Goal: Transaction & Acquisition: Book appointment/travel/reservation

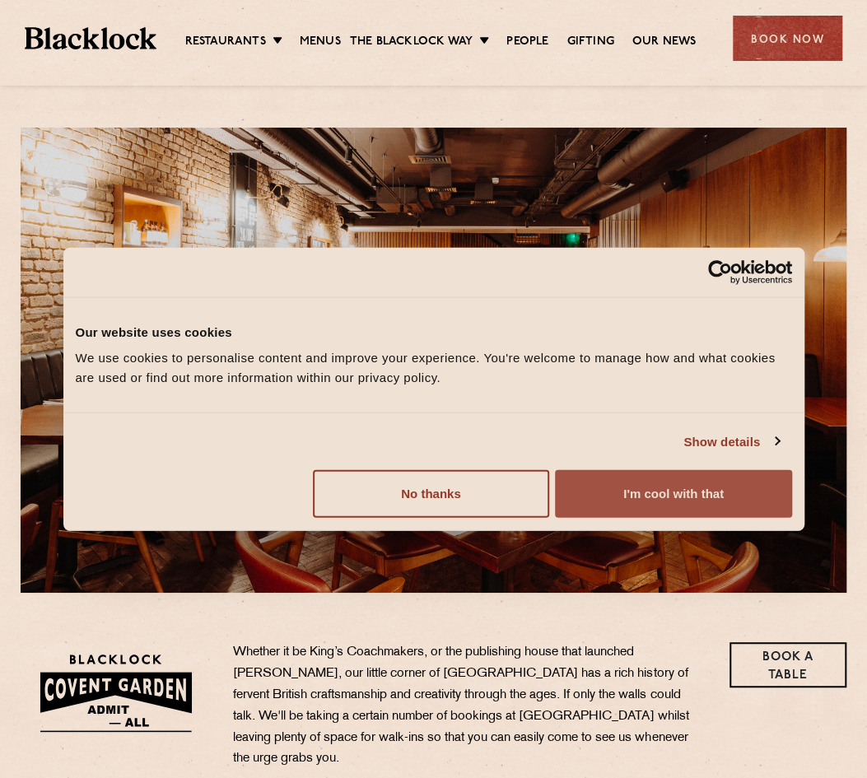
click at [672, 500] on button "I'm cool with that" at bounding box center [673, 494] width 236 height 48
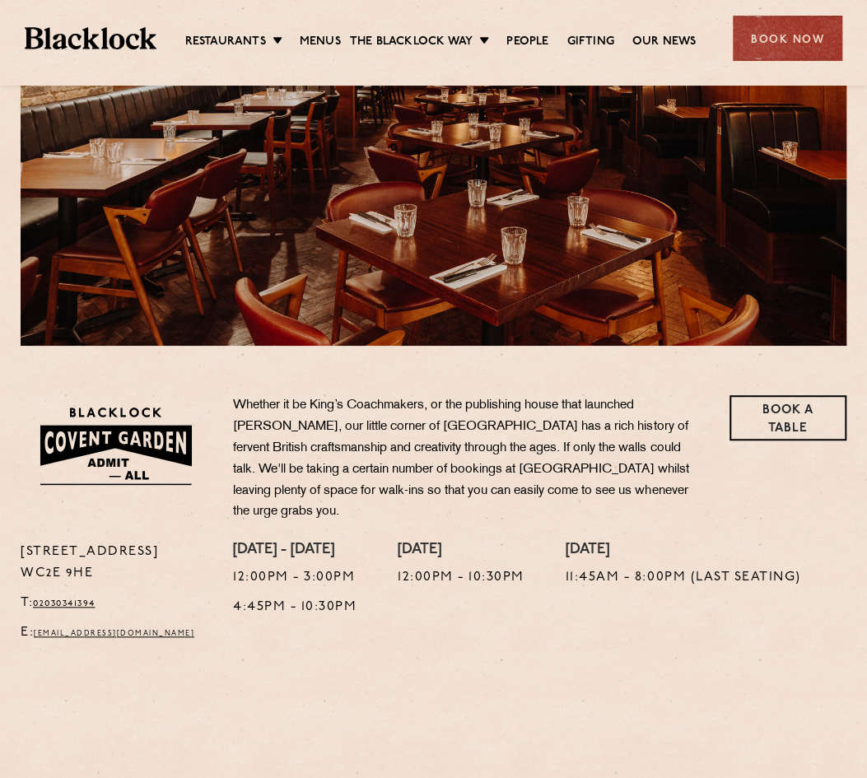
scroll to position [82, 0]
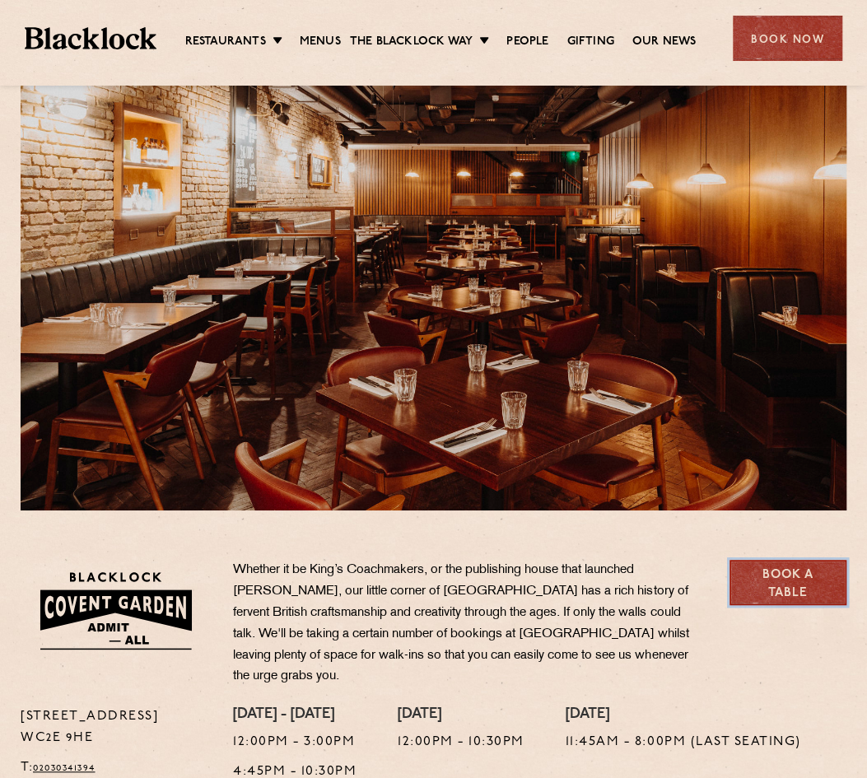
click at [794, 576] on link "Book a Table" at bounding box center [787, 582] width 117 height 45
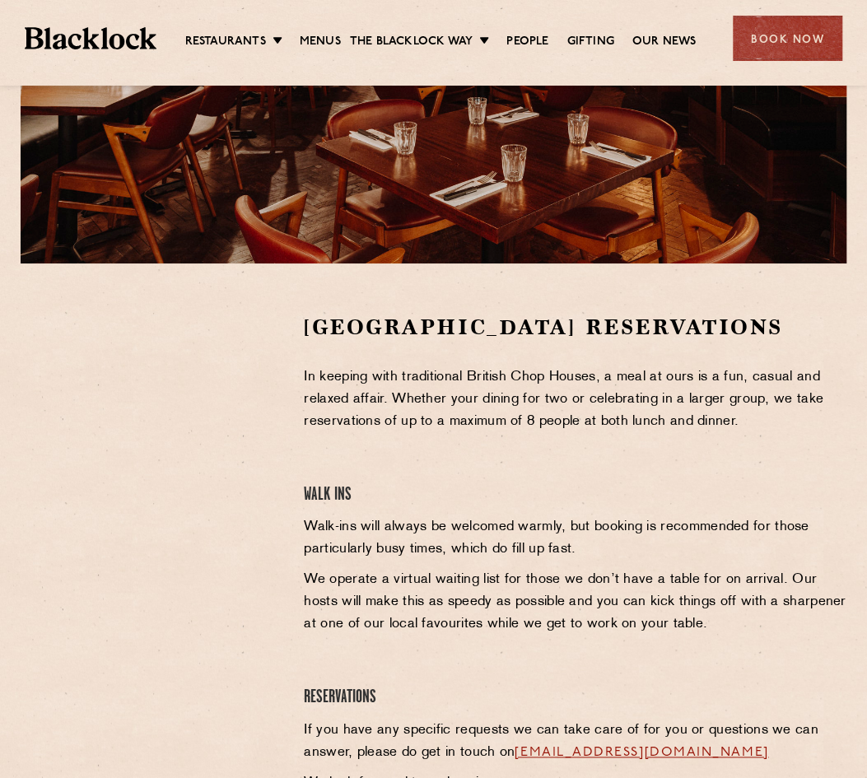
scroll to position [494, 0]
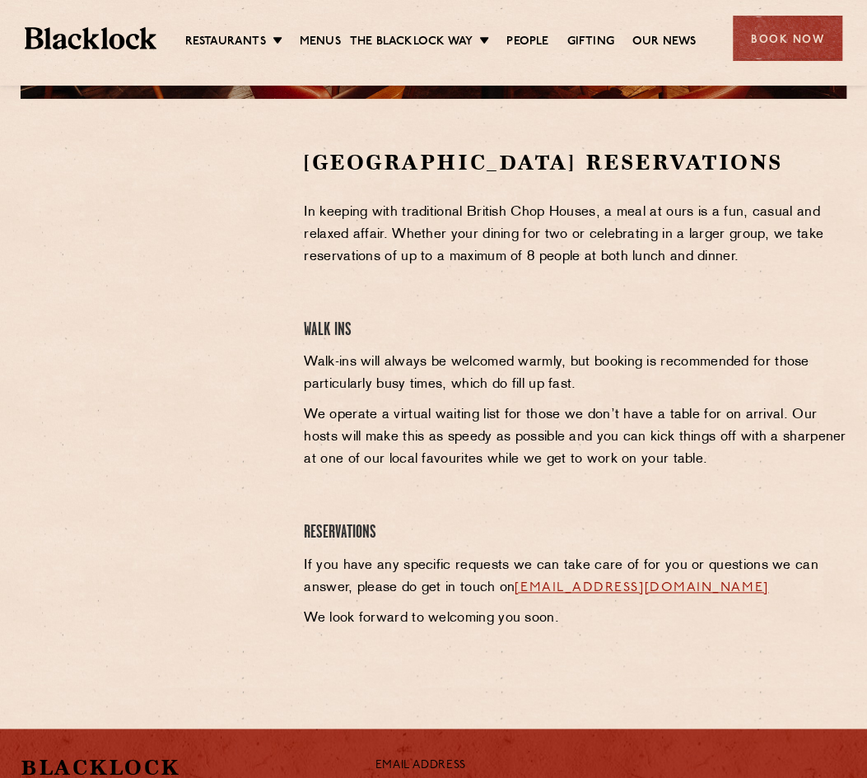
drag, startPoint x: 779, startPoint y: 591, endPoint x: 519, endPoint y: 585, distance: 260.2
click at [519, 585] on p "If you have any specific requests we can take care of for you or questions we c…" at bounding box center [575, 577] width 543 height 44
copy link "[EMAIL_ADDRESS][DOMAIN_NAME]"
click at [487, 403] on div "Covent Garden Reservations In keeping with traditional British Chop Houses, a m…" at bounding box center [574, 393] width 567 height 490
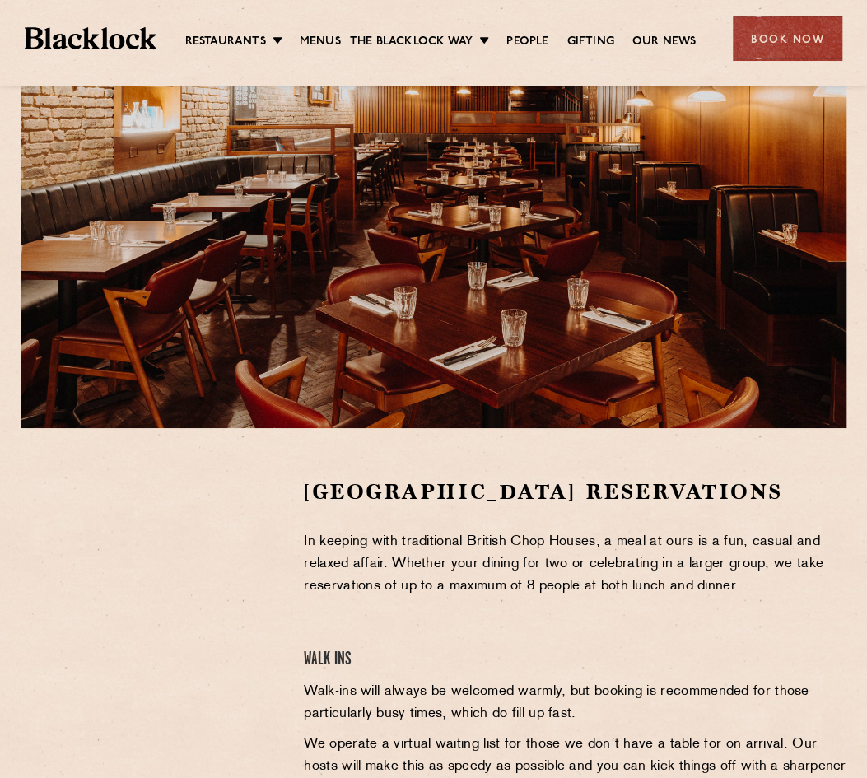
scroll to position [0, 0]
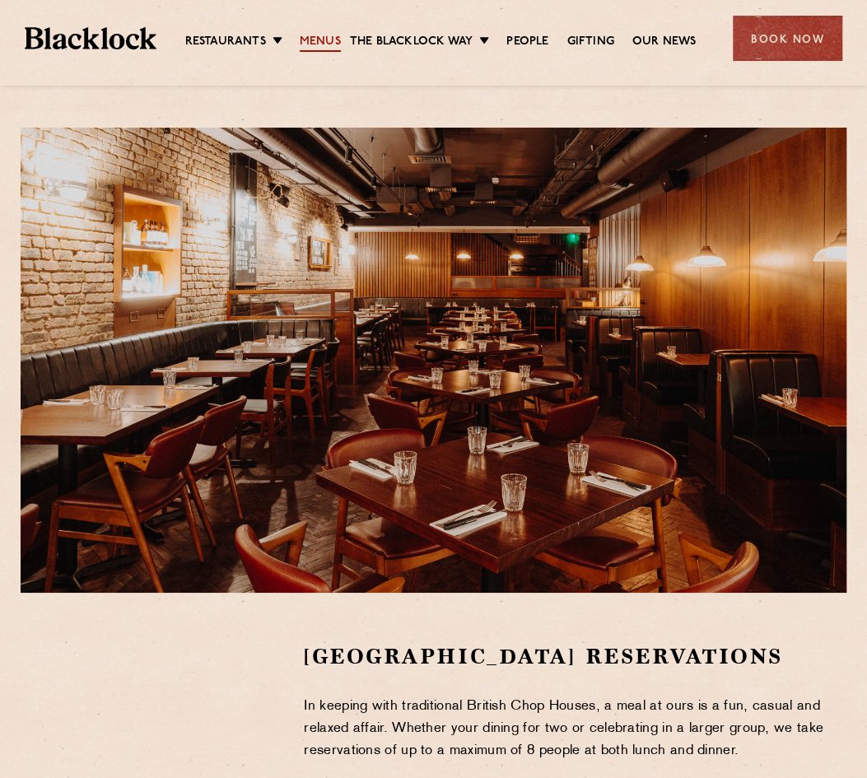
click at [300, 39] on link "Menus" at bounding box center [320, 43] width 41 height 18
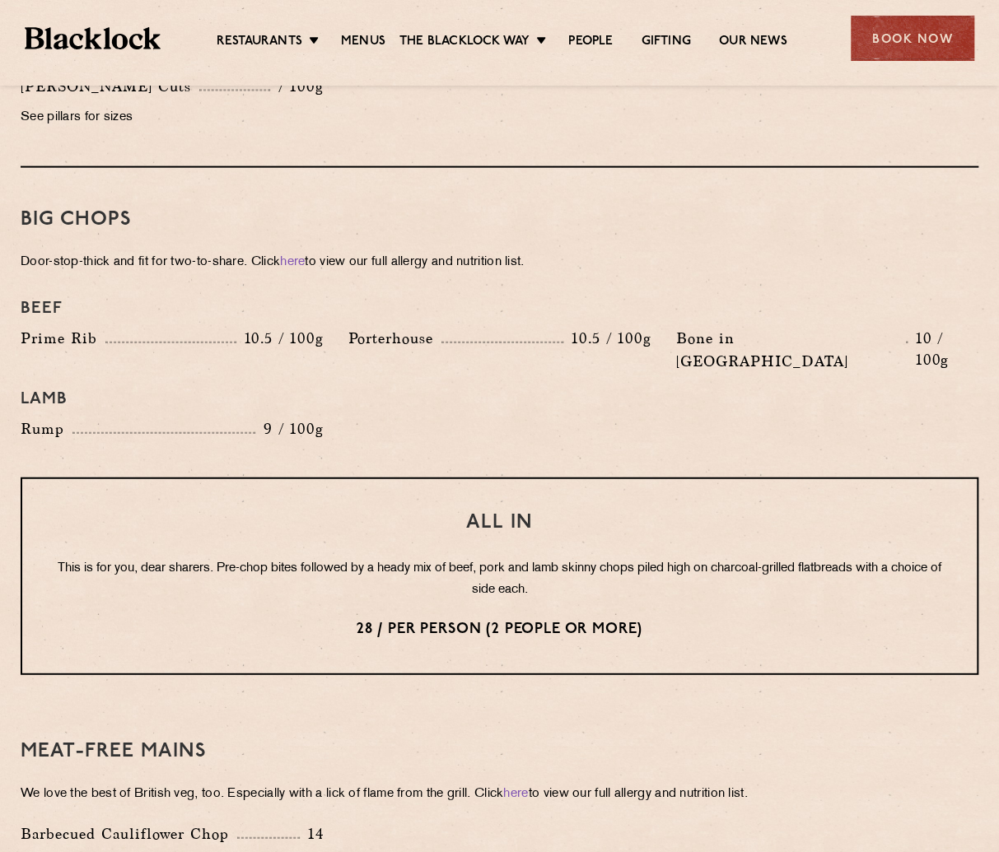
scroll to position [1811, 0]
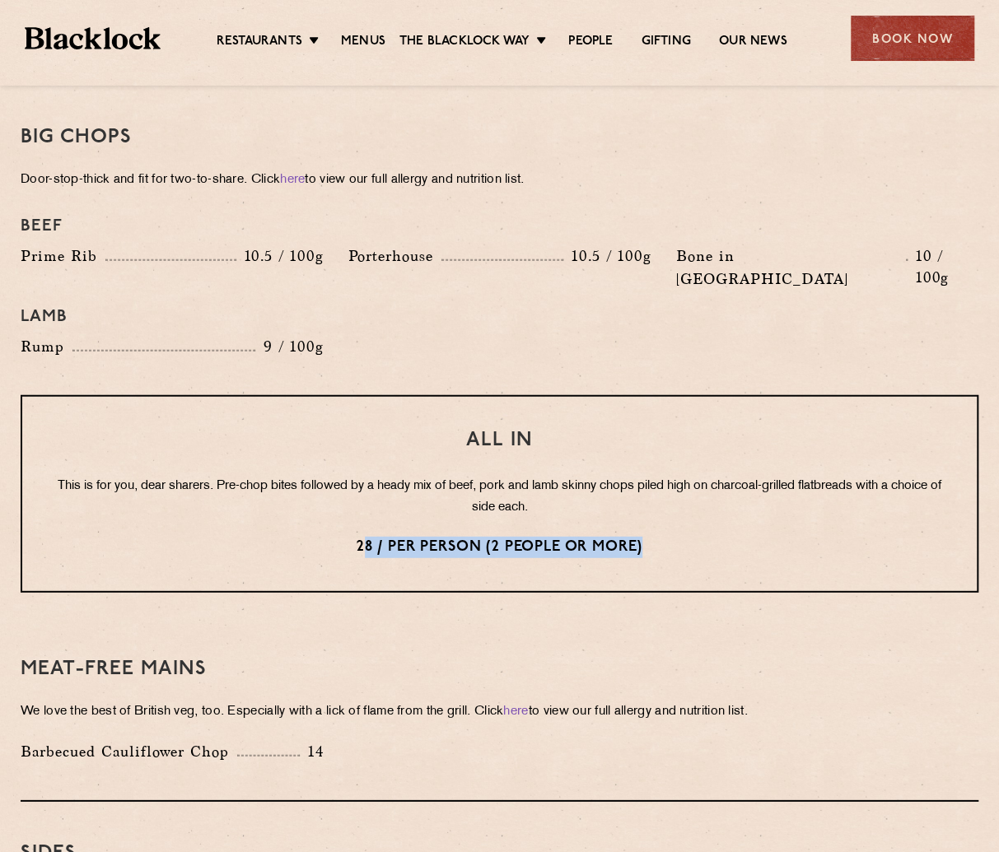
drag, startPoint x: 361, startPoint y: 496, endPoint x: 647, endPoint y: 501, distance: 286.6
click at [647, 537] on p "28 / per person (2 people or more)" at bounding box center [499, 547] width 888 height 21
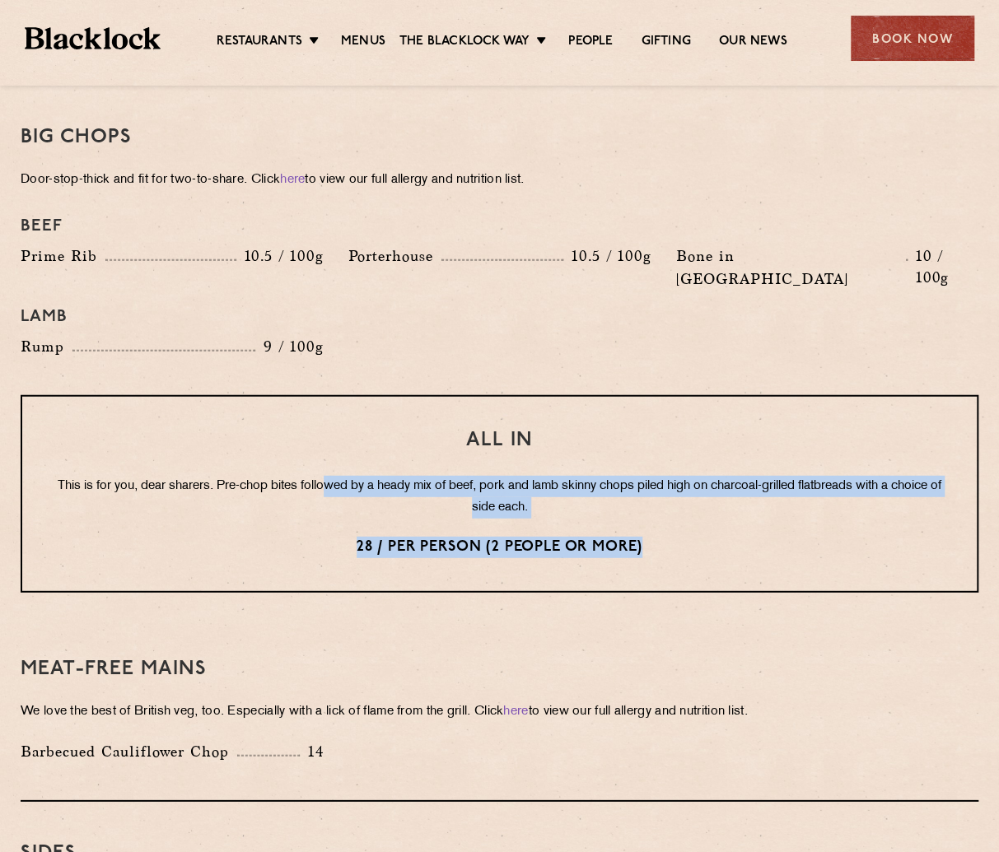
drag, startPoint x: 650, startPoint y: 500, endPoint x: 305, endPoint y: 433, distance: 350.6
click at [334, 437] on div "All In This is for you, dear sharers. Pre-chop bites followed by a heady mix of…" at bounding box center [500, 494] width 958 height 198
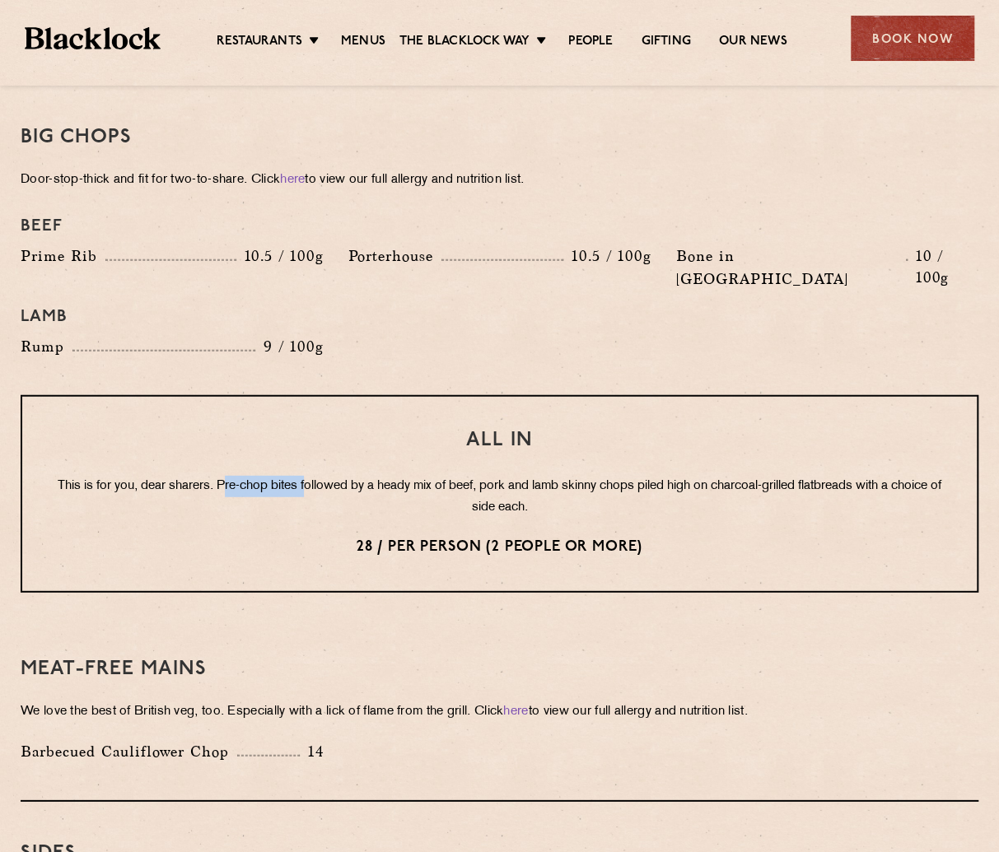
drag, startPoint x: 305, startPoint y: 433, endPoint x: 226, endPoint y: 424, distance: 80.4
click at [234, 424] on div "All In This is for you, dear sharers. Pre-chop bites followed by a heady mix of…" at bounding box center [500, 494] width 958 height 198
click at [226, 424] on div "All In This is for you, dear sharers. Pre-chop bites followed by a heady mix of…" at bounding box center [500, 494] width 958 height 198
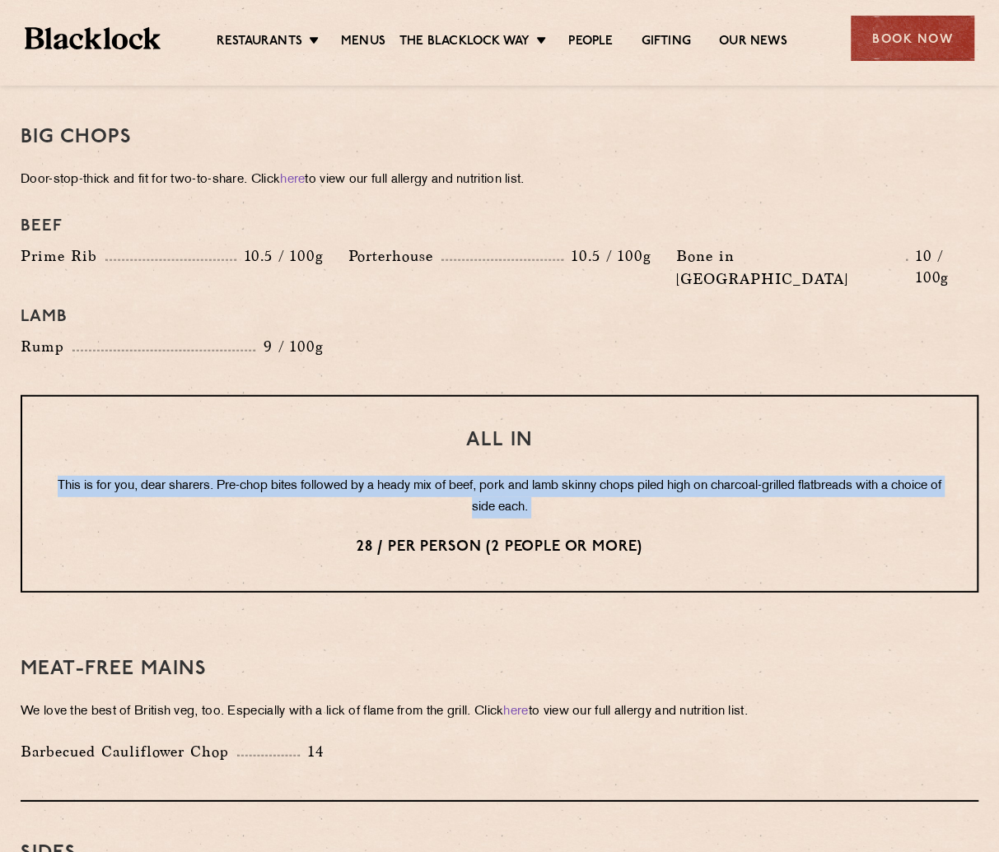
click at [226, 424] on div "All In This is for you, dear sharers. Pre-chop bites followed by a heady mix of…" at bounding box center [500, 494] width 958 height 198
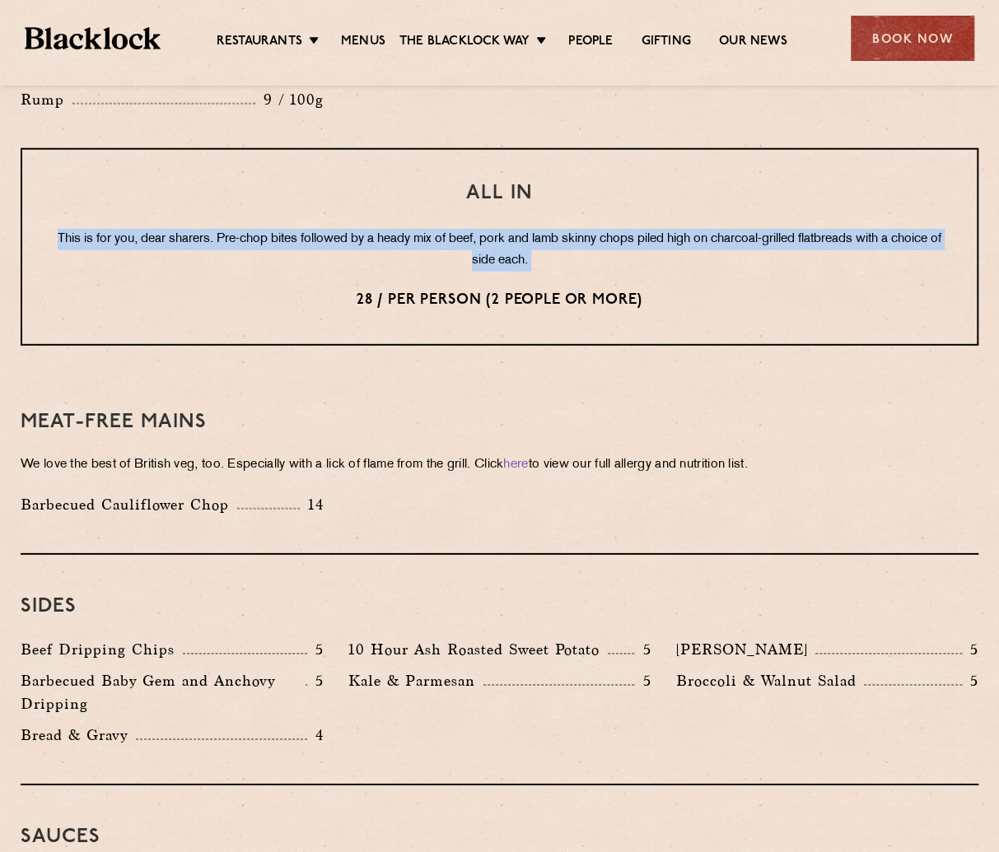
scroll to position [2141, 0]
